Goal: Find specific page/section

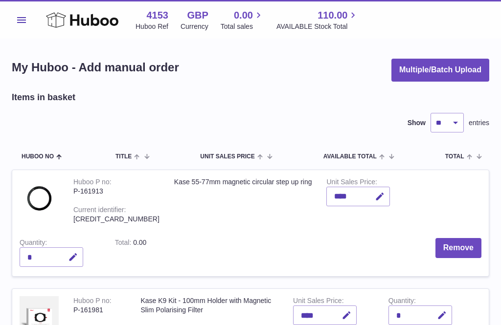
click at [56, 22] on use at bounding box center [82, 19] width 72 height 15
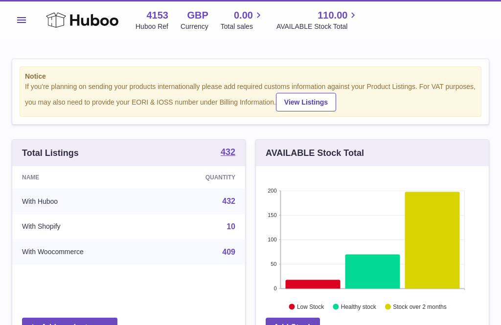
scroll to position [153, 233]
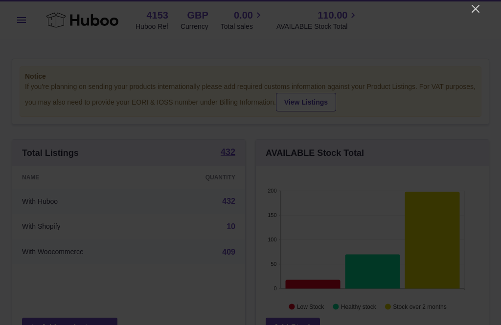
click at [477, 14] on icon "Close" at bounding box center [475, 9] width 12 height 12
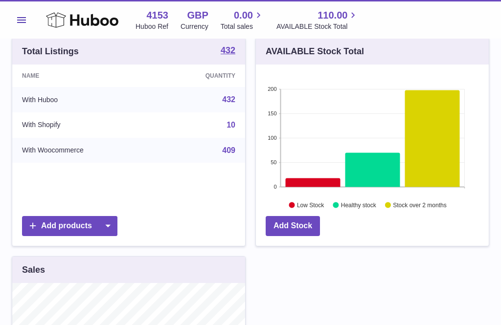
scroll to position [100, 0]
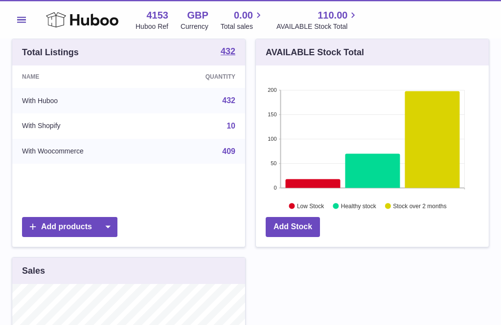
click at [245, 19] on span "0.00" at bounding box center [243, 15] width 19 height 13
